Goal: Information Seeking & Learning: Learn about a topic

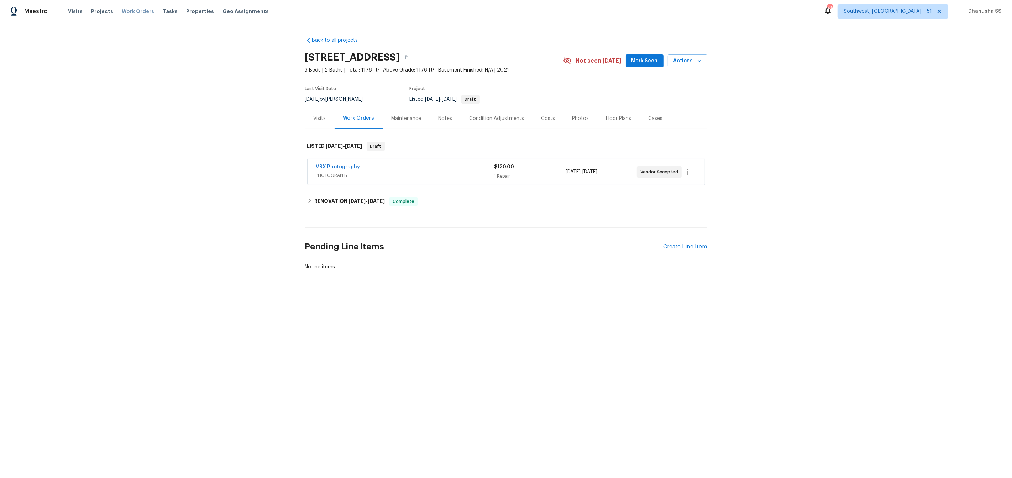
click at [132, 8] on span "Work Orders" at bounding box center [138, 11] width 32 height 7
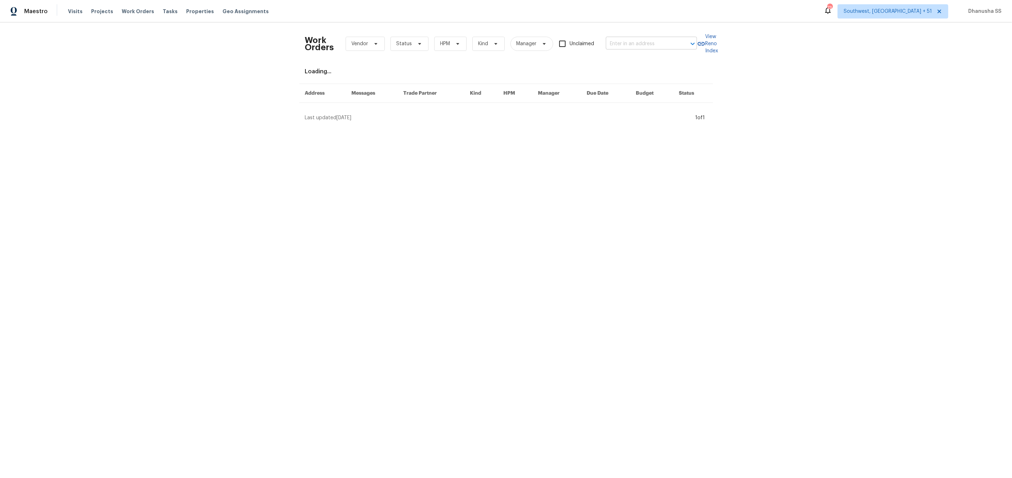
click at [645, 48] on input "text" at bounding box center [641, 43] width 71 height 11
paste input "[STREET_ADDRESS][PERSON_NAME]"
type input "[STREET_ADDRESS][PERSON_NAME]"
click at [638, 57] on li "[STREET_ADDRESS][PERSON_NAME]" at bounding box center [652, 62] width 91 height 19
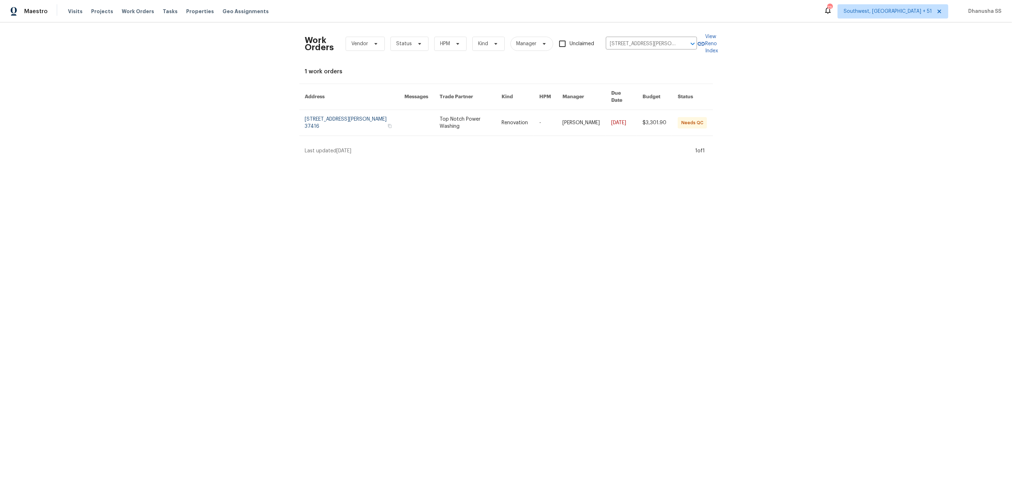
click at [502, 115] on link at bounding box center [471, 123] width 62 height 26
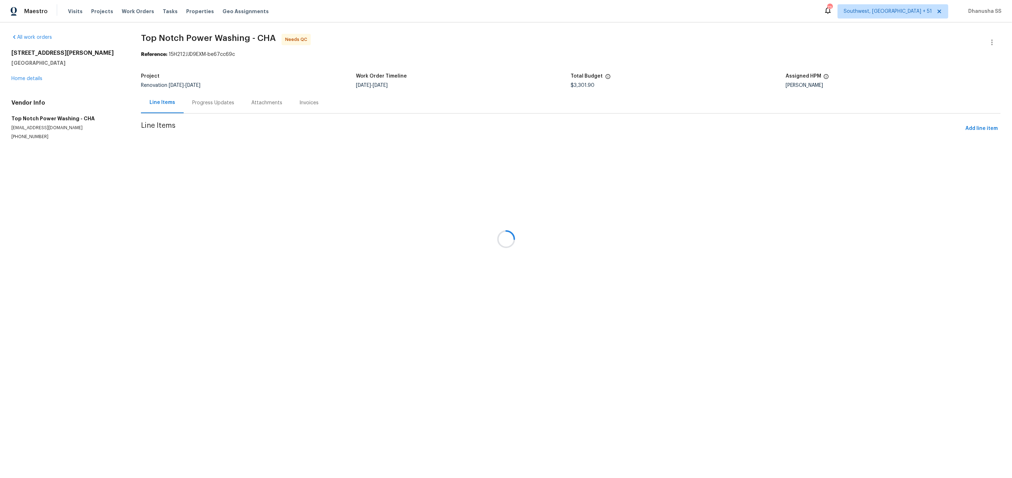
click at [26, 78] on div at bounding box center [506, 239] width 1012 height 478
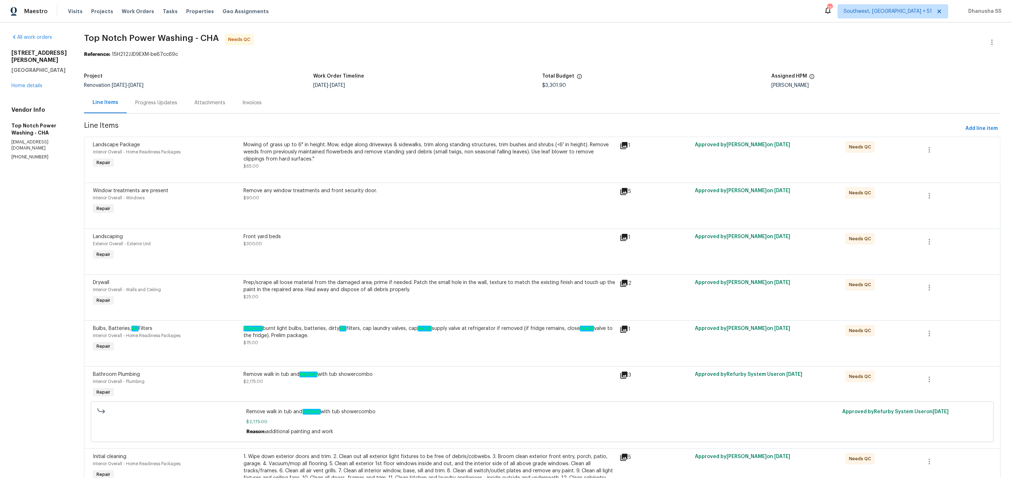
click at [28, 89] on div "[STREET_ADDRESS][PERSON_NAME] Home details" at bounding box center [39, 70] width 56 height 40
click at [29, 88] on link "Home details" at bounding box center [26, 85] width 31 height 5
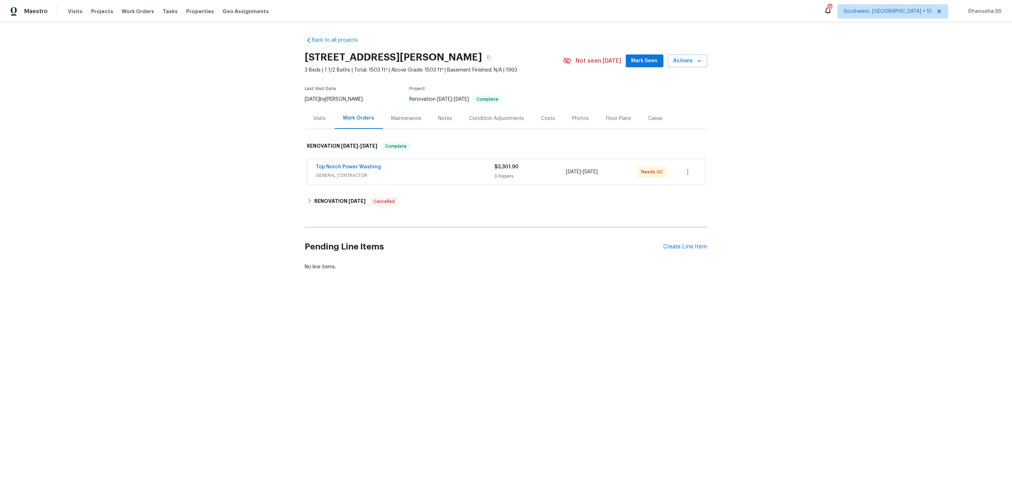
click at [323, 115] on div "Visits" at bounding box center [320, 118] width 12 height 7
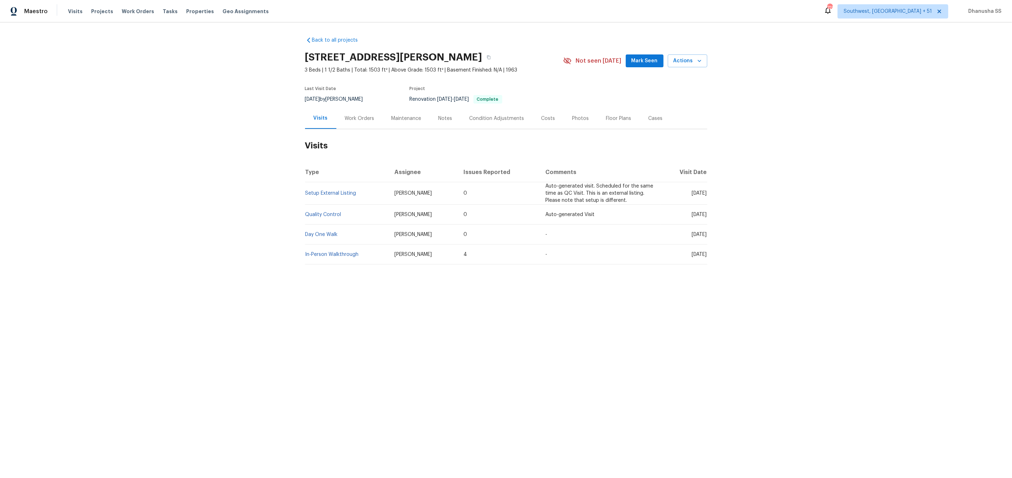
click at [327, 186] on td "Setup External Listing" at bounding box center [347, 193] width 84 height 22
click at [326, 192] on link "Setup External Listing" at bounding box center [331, 193] width 51 height 5
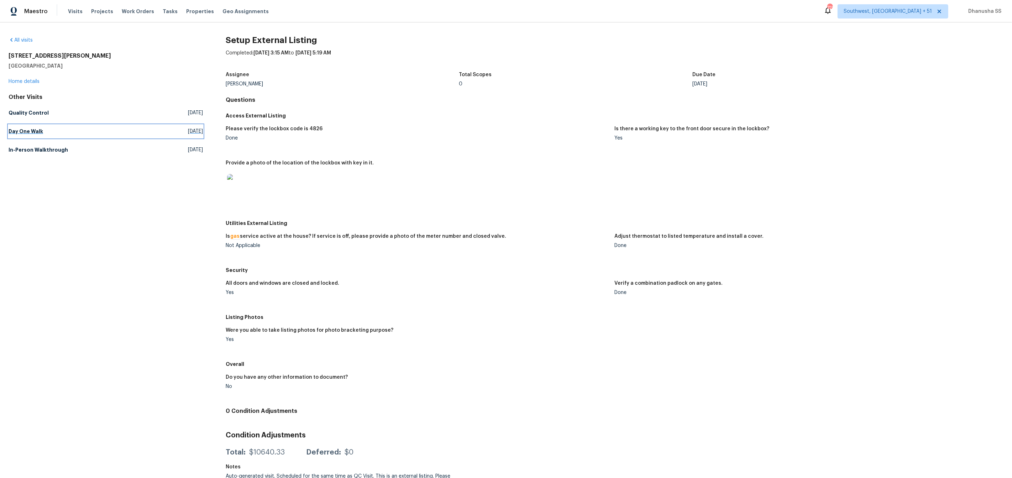
click at [36, 129] on h5 "Day One Walk" at bounding box center [26, 131] width 35 height 7
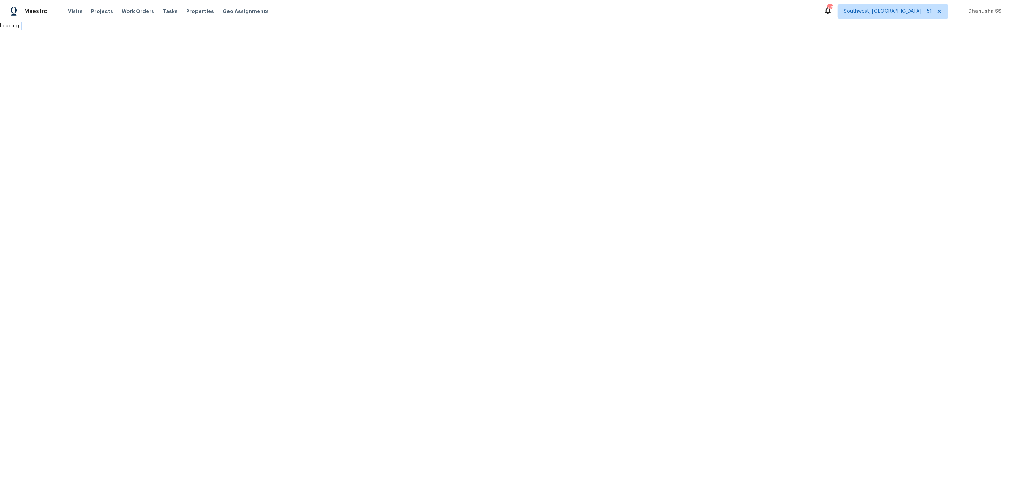
click at [36, 30] on html "Maestro Visits Projects Work Orders Tasks Properties Geo Assignments [GEOGRAPHI…" at bounding box center [506, 15] width 1012 height 30
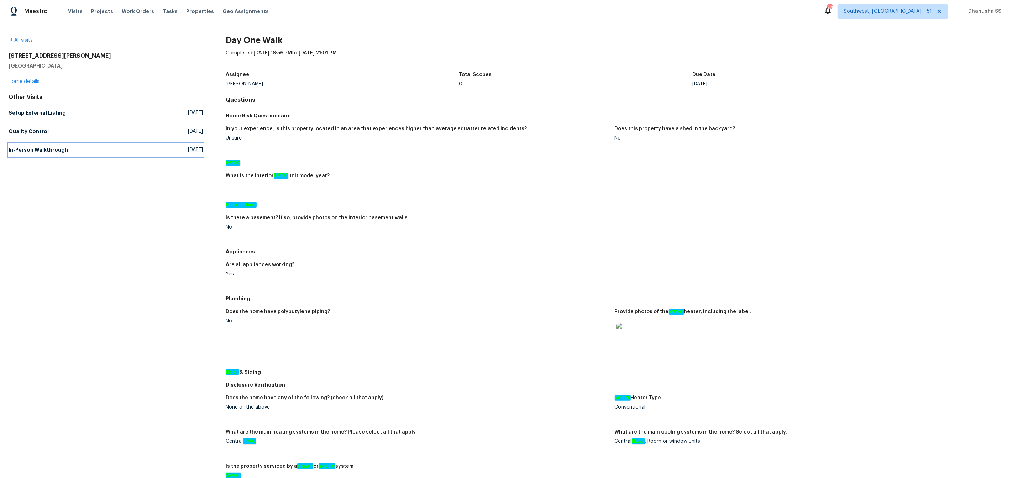
click at [56, 149] on h5 "In-Person Walkthrough" at bounding box center [38, 149] width 59 height 7
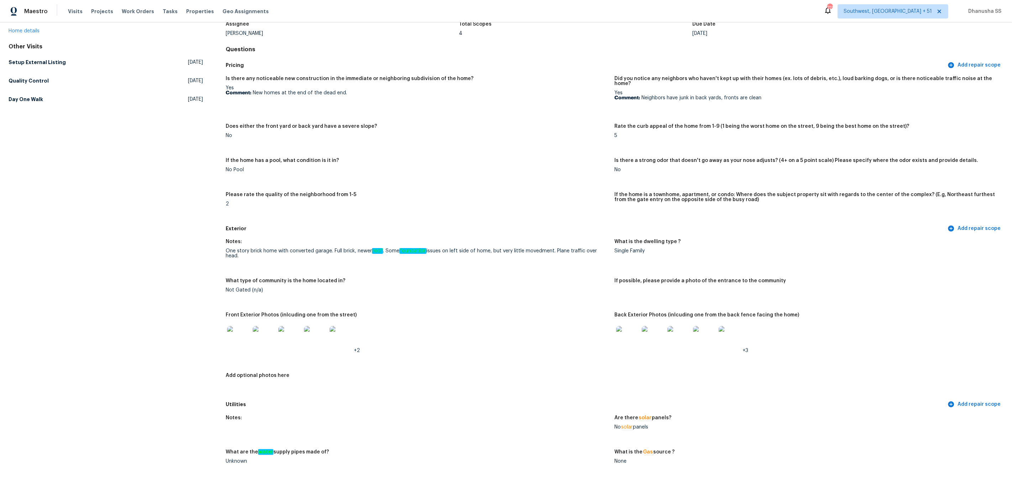
scroll to position [49, 0]
drag, startPoint x: 355, startPoint y: 246, endPoint x: 409, endPoint y: 277, distance: 61.8
click at [409, 277] on div "Notes: One story brick home with converted garage. Full brick, newer roof . Som…" at bounding box center [615, 317] width 778 height 163
click at [408, 280] on div "What type of community is the home located in?" at bounding box center [417, 284] width 383 height 9
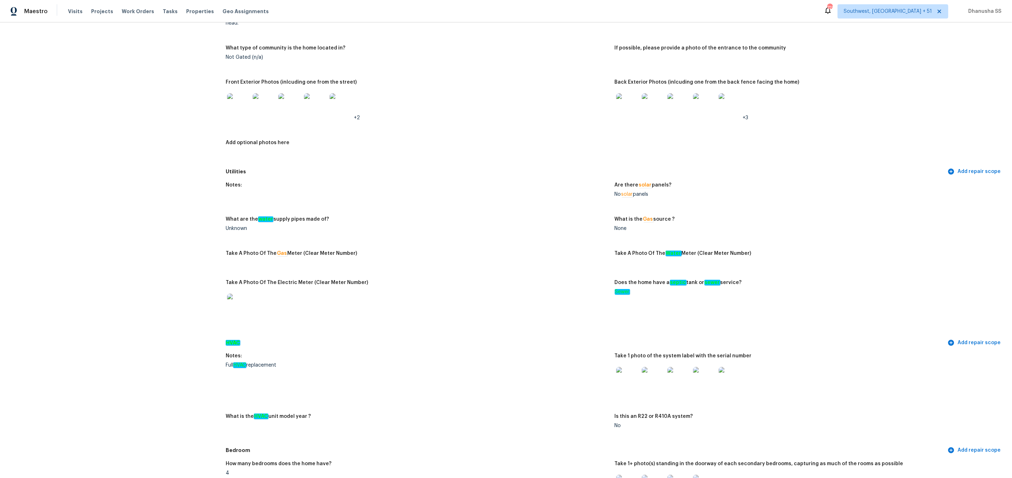
scroll to position [0, 0]
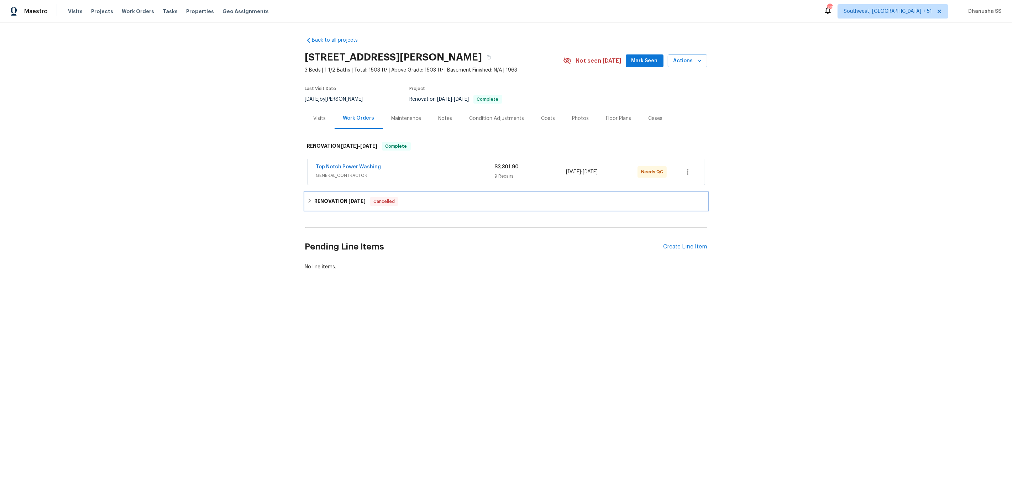
click at [440, 208] on div "RENOVATION 8/19/25 Cancelled" at bounding box center [506, 201] width 402 height 17
click at [449, 172] on span "GENERAL_CONTRACTOR" at bounding box center [405, 175] width 179 height 7
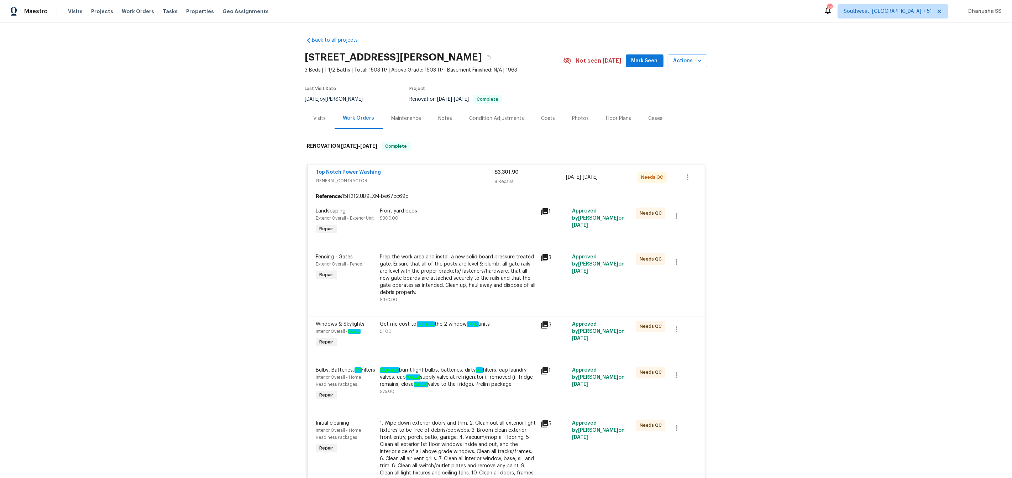
click at [433, 273] on div "Prep the work area and install a new solid board pressure treated gate. Ensure …" at bounding box center [458, 275] width 156 height 43
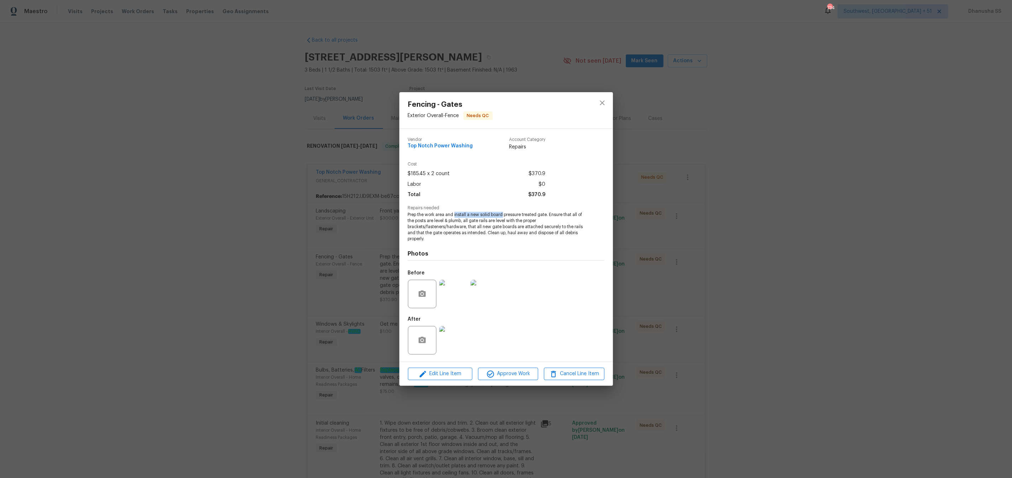
drag, startPoint x: 455, startPoint y: 213, endPoint x: 503, endPoint y: 214, distance: 47.7
click at [503, 214] on span "Prep the work area and install a new solid board pressure treated gate. Ensure …" at bounding box center [496, 227] width 177 height 30
copy span "install a new solid board"
click at [598, 108] on button "close" at bounding box center [602, 102] width 17 height 17
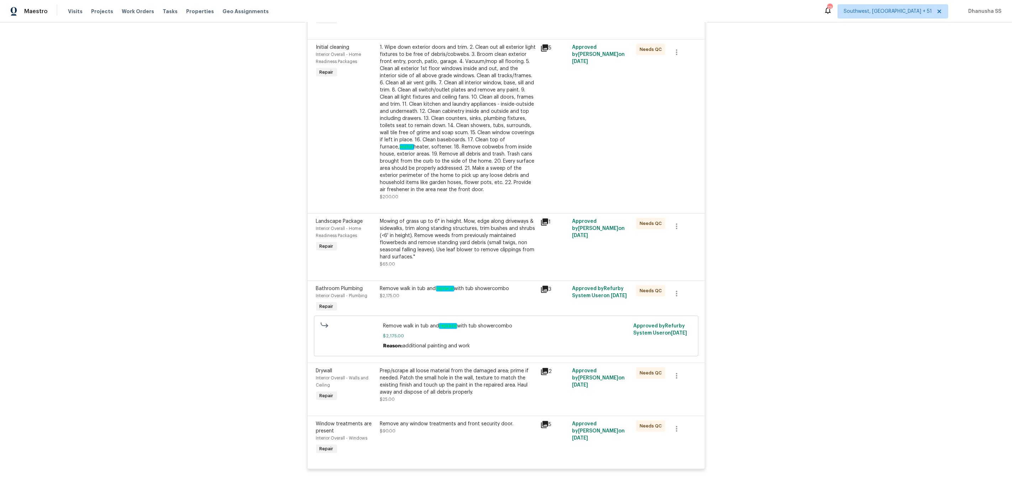
scroll to position [387, 0]
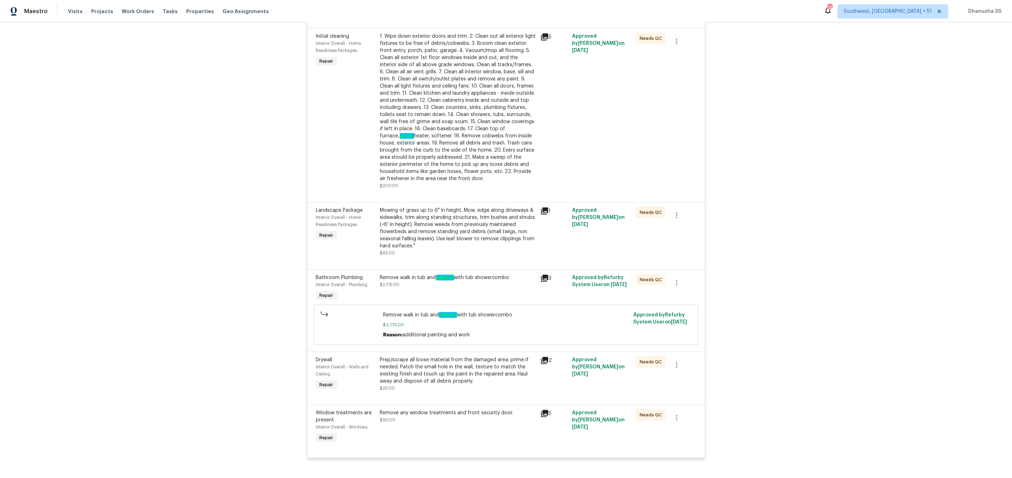
drag, startPoint x: 380, startPoint y: 286, endPoint x: 514, endPoint y: 289, distance: 134.6
click at [514, 289] on div "Remove walk in tub and replace with tub showercombo $2,175.00" at bounding box center [458, 288] width 160 height 33
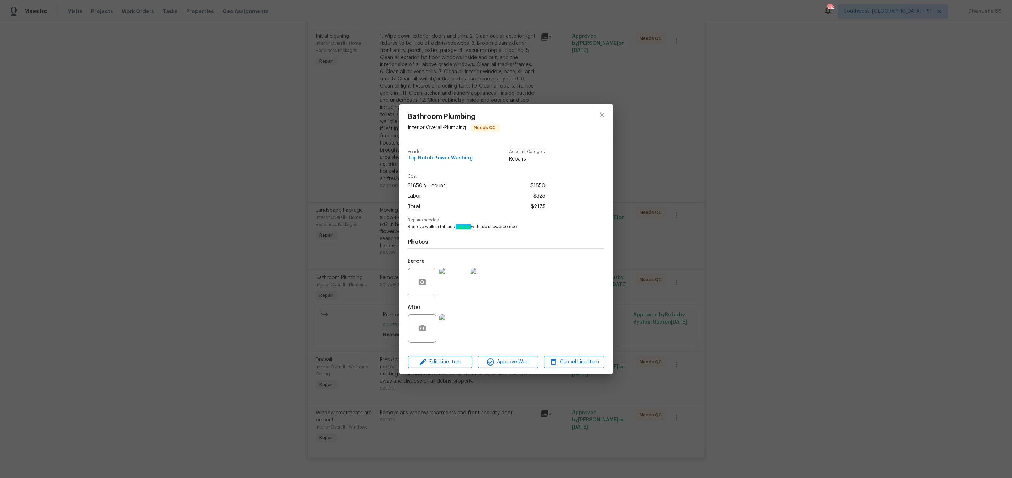
click at [484, 248] on div "Photos Before After" at bounding box center [506, 288] width 197 height 117
drag, startPoint x: 481, startPoint y: 226, endPoint x: 529, endPoint y: 227, distance: 47.4
click at [529, 227] on span "Remove walk in tub and replace with tub showercombo" at bounding box center [496, 227] width 177 height 6
copy span "tub showercombo"
click at [602, 118] on icon "close" at bounding box center [602, 115] width 9 height 9
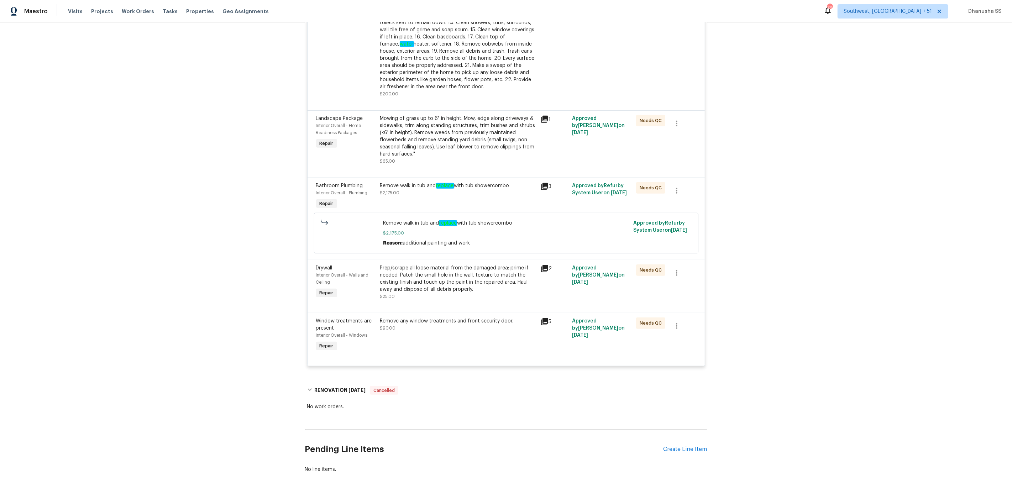
scroll to position [479, 0]
click at [140, 10] on span "Work Orders" at bounding box center [138, 11] width 32 height 7
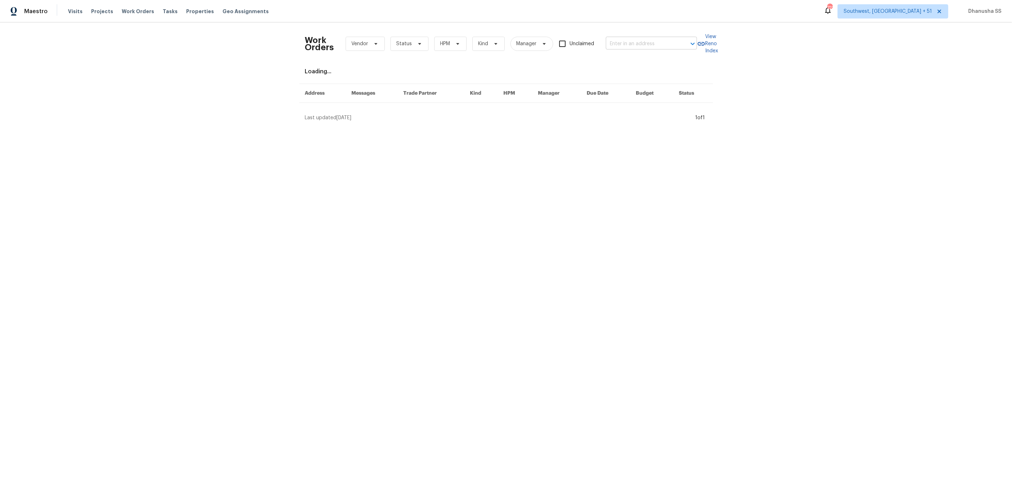
click at [623, 41] on input "text" at bounding box center [641, 43] width 71 height 11
paste input "6 Elmsford Ct, Piedmont, SC 29673"
type input "6 Elmsford Ct, Piedmont, SC 29673"
click at [622, 63] on li "6 Elmsford Ct, Piedmont, SC 29673" at bounding box center [652, 59] width 91 height 12
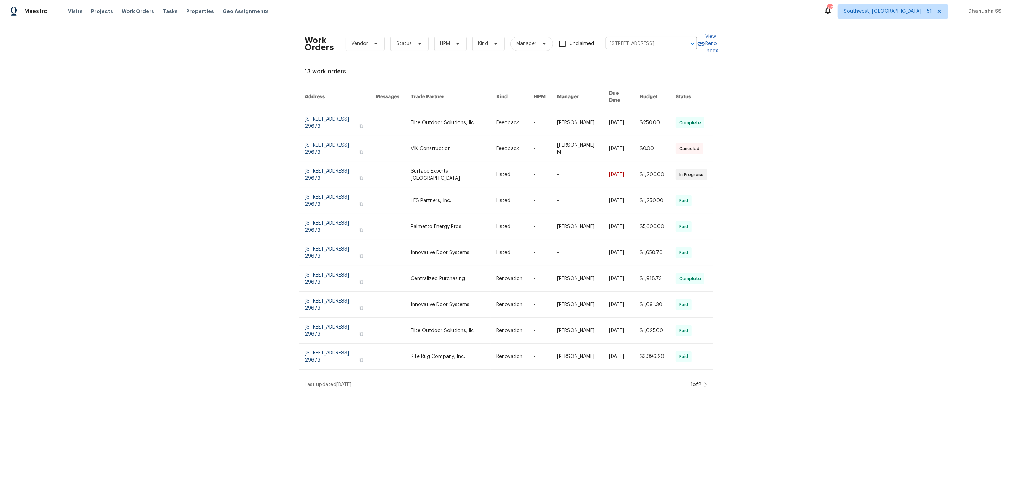
click at [447, 116] on link at bounding box center [453, 123] width 85 height 26
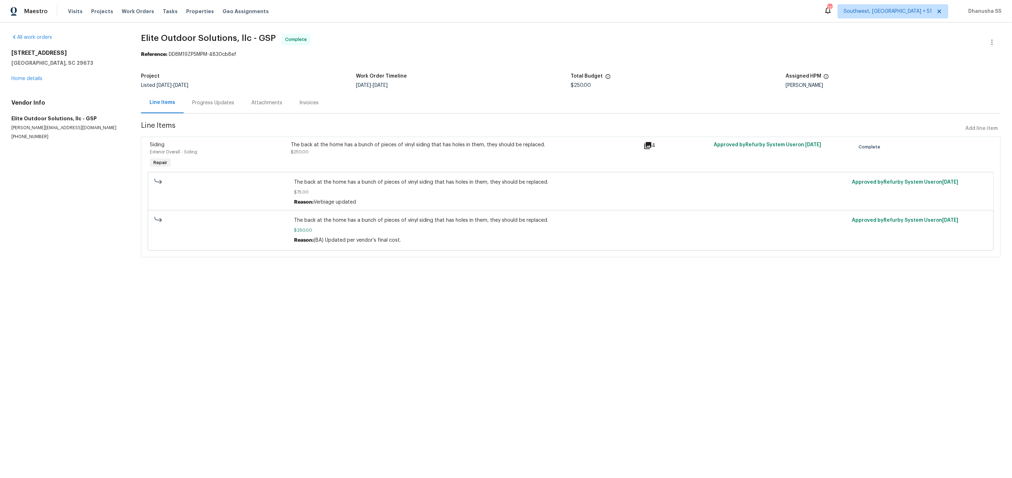
click at [32, 74] on div "6 Elmsford Ct Piedmont, SC 29673 Home details" at bounding box center [67, 66] width 113 height 33
click at [31, 77] on link "Home details" at bounding box center [26, 78] width 31 height 5
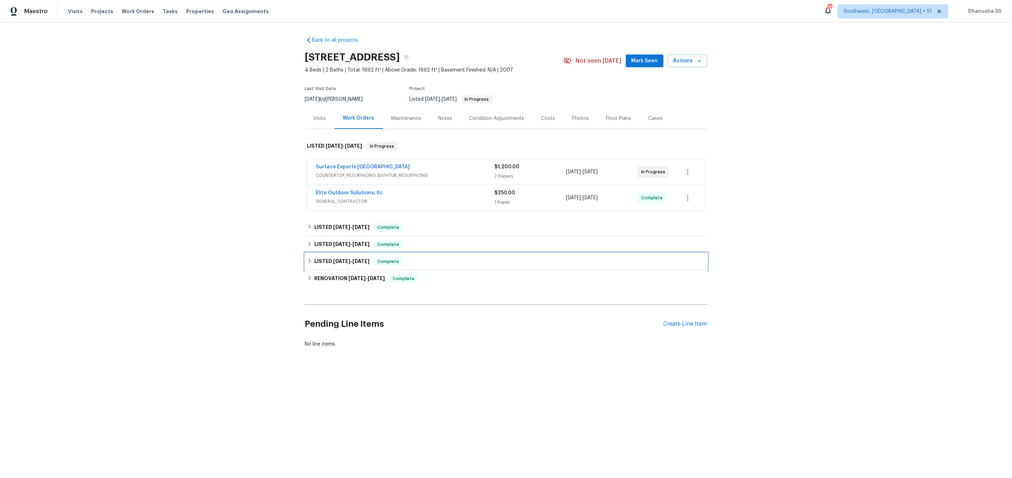
click at [412, 266] on div "LISTED 7/10/25 - 7/10/25 Complete" at bounding box center [506, 261] width 402 height 17
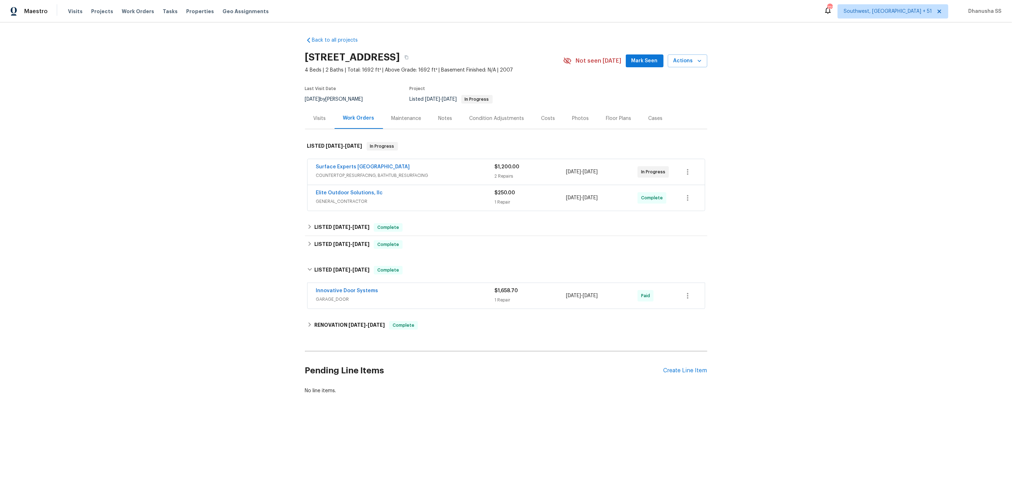
click at [460, 289] on div "Innovative Door Systems" at bounding box center [405, 291] width 179 height 9
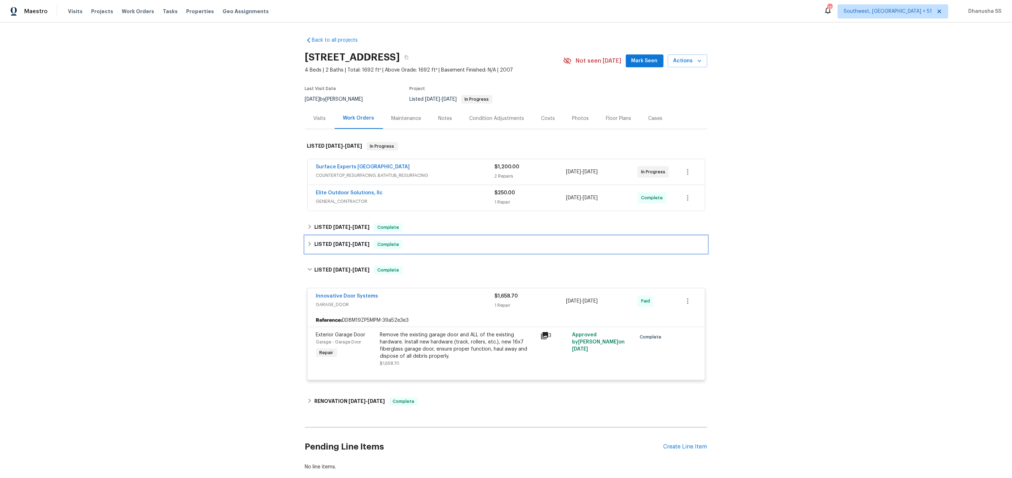
click at [429, 243] on div "LISTED 7/24/25 - 7/28/25 Complete" at bounding box center [506, 244] width 398 height 9
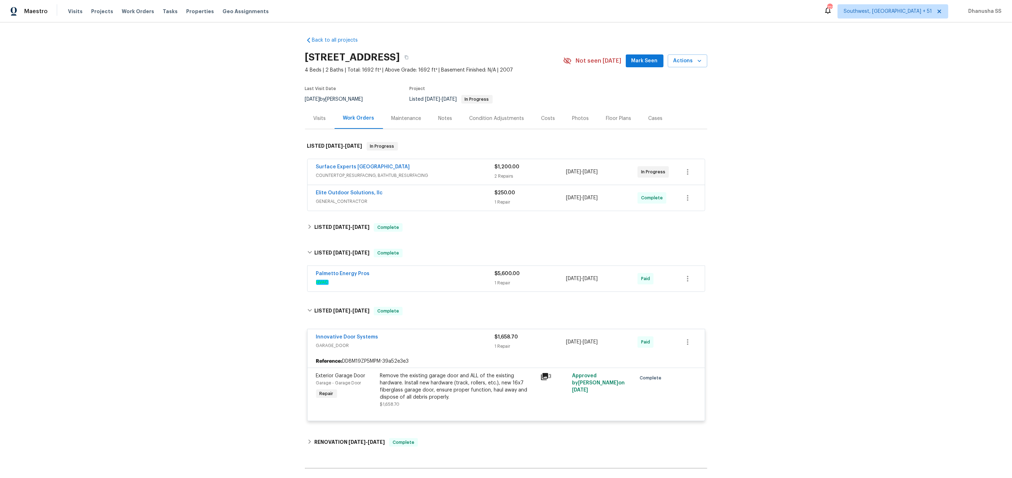
click at [459, 280] on span "HVAC" at bounding box center [405, 282] width 179 height 7
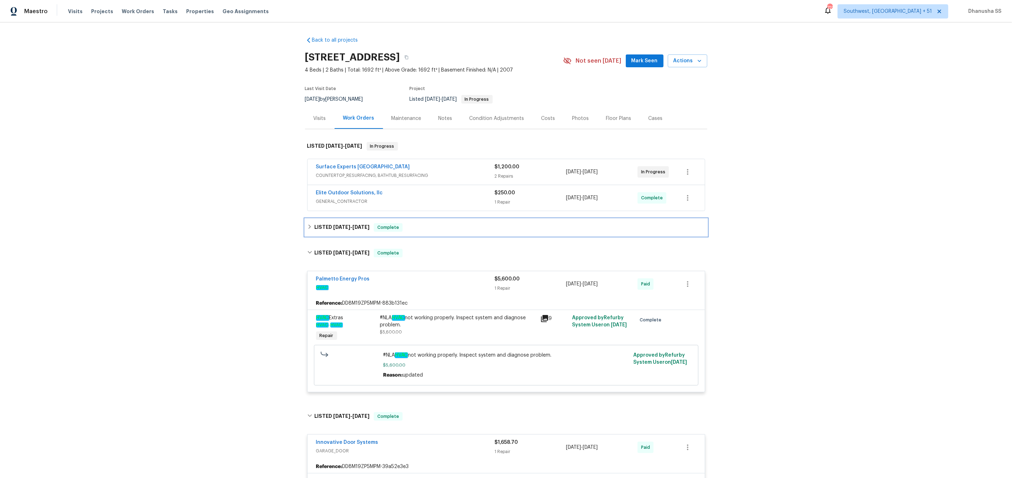
click at [445, 225] on div "LISTED 9/5/25 - 9/9/25 Complete" at bounding box center [506, 227] width 398 height 9
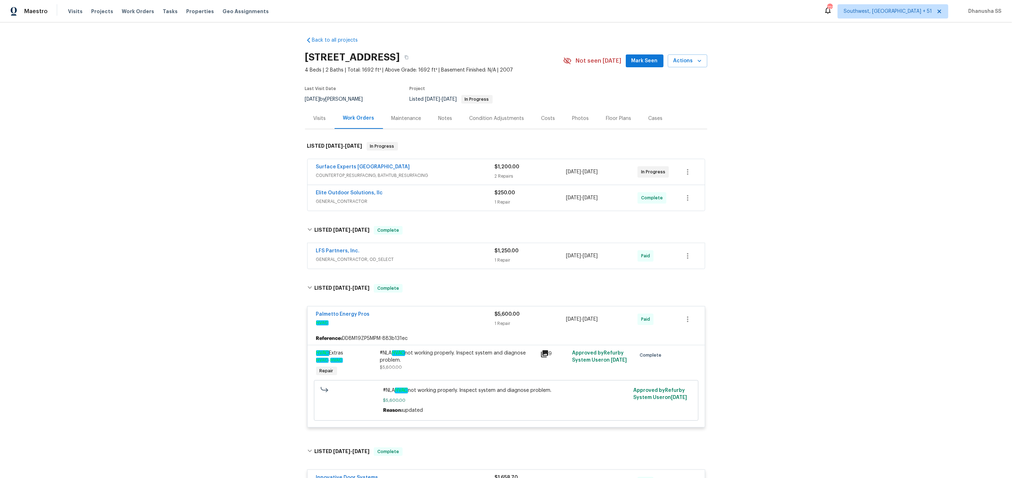
click at [472, 259] on span "GENERAL_CONTRACTOR, OD_SELECT" at bounding box center [405, 259] width 179 height 7
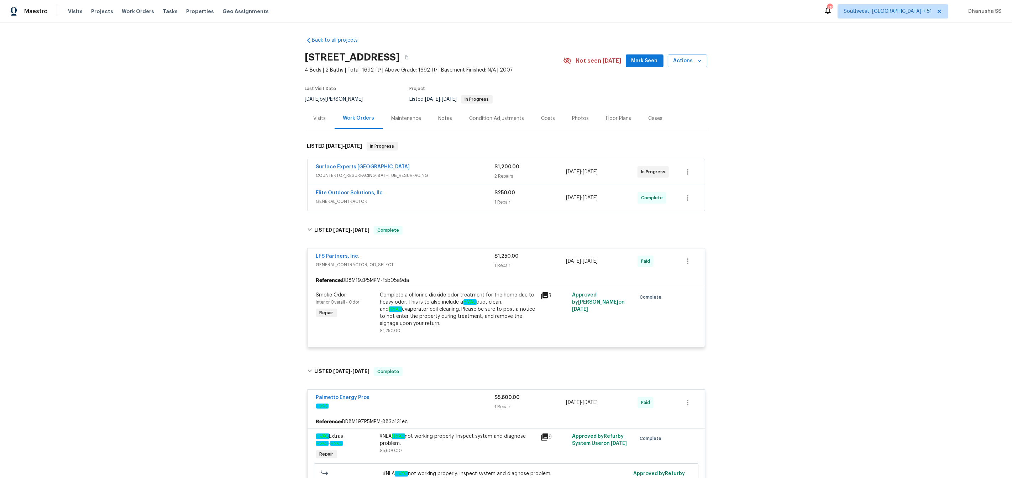
click at [459, 195] on div "Elite Outdoor Solutions, llc" at bounding box center [405, 193] width 179 height 9
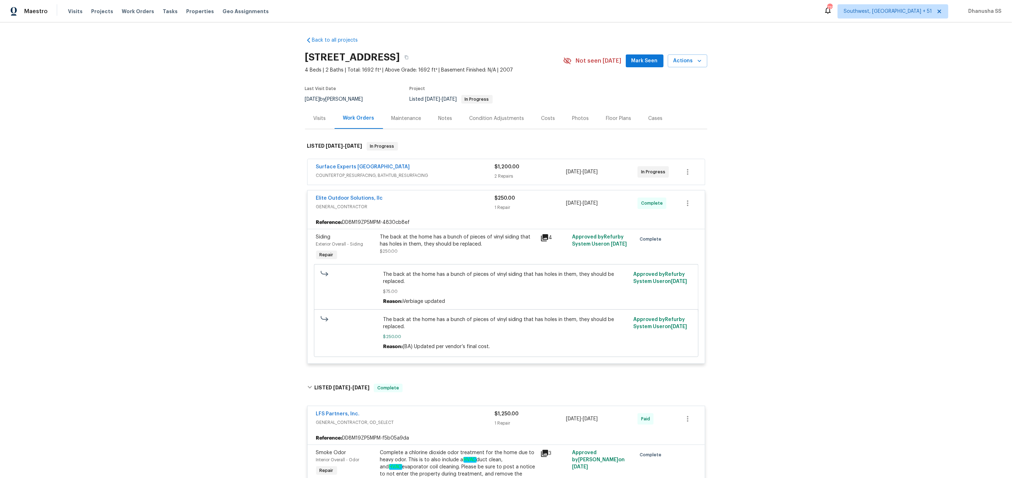
click at [468, 177] on span "COUNTERTOP_RESURFACING, BATHTUB_RESURFACING" at bounding box center [405, 175] width 179 height 7
